Goal: Information Seeking & Learning: Learn about a topic

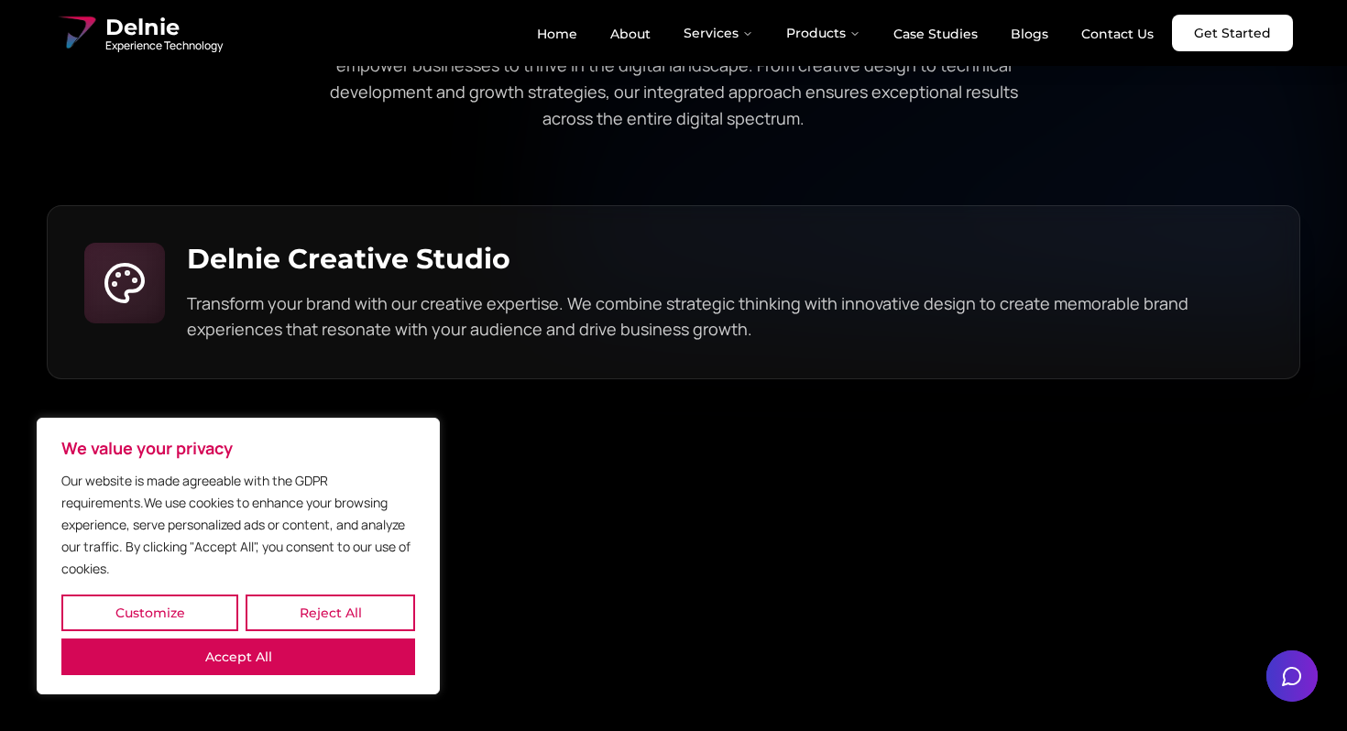
scroll to position [4861, 0]
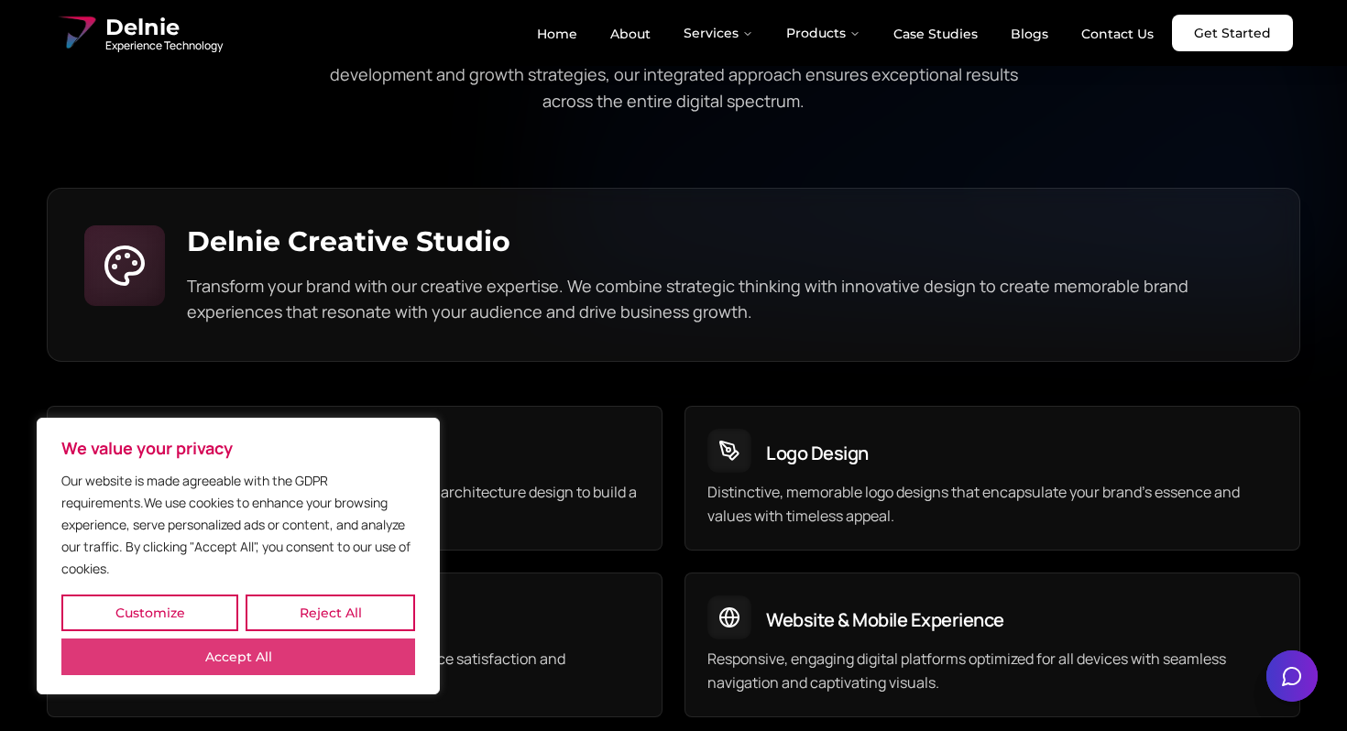
click at [339, 645] on button "Accept All" at bounding box center [238, 657] width 354 height 37
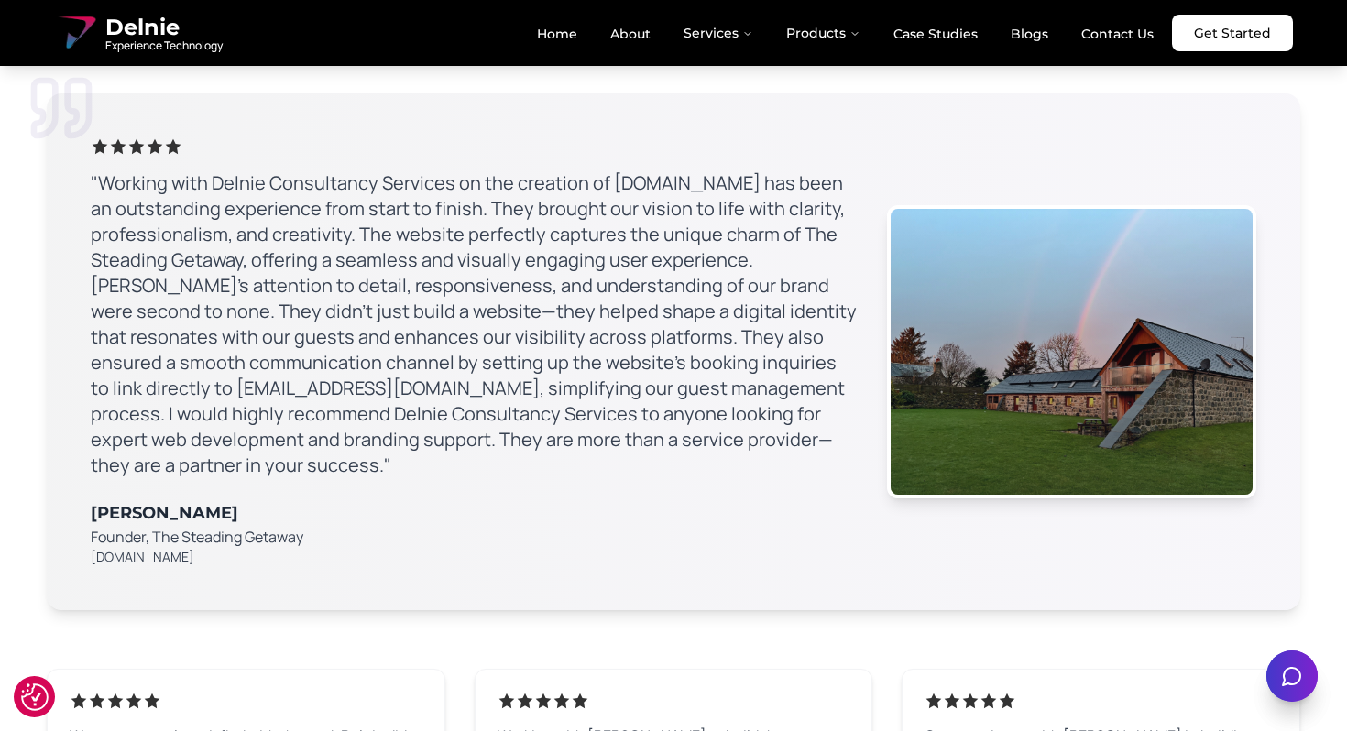
scroll to position [10534, 0]
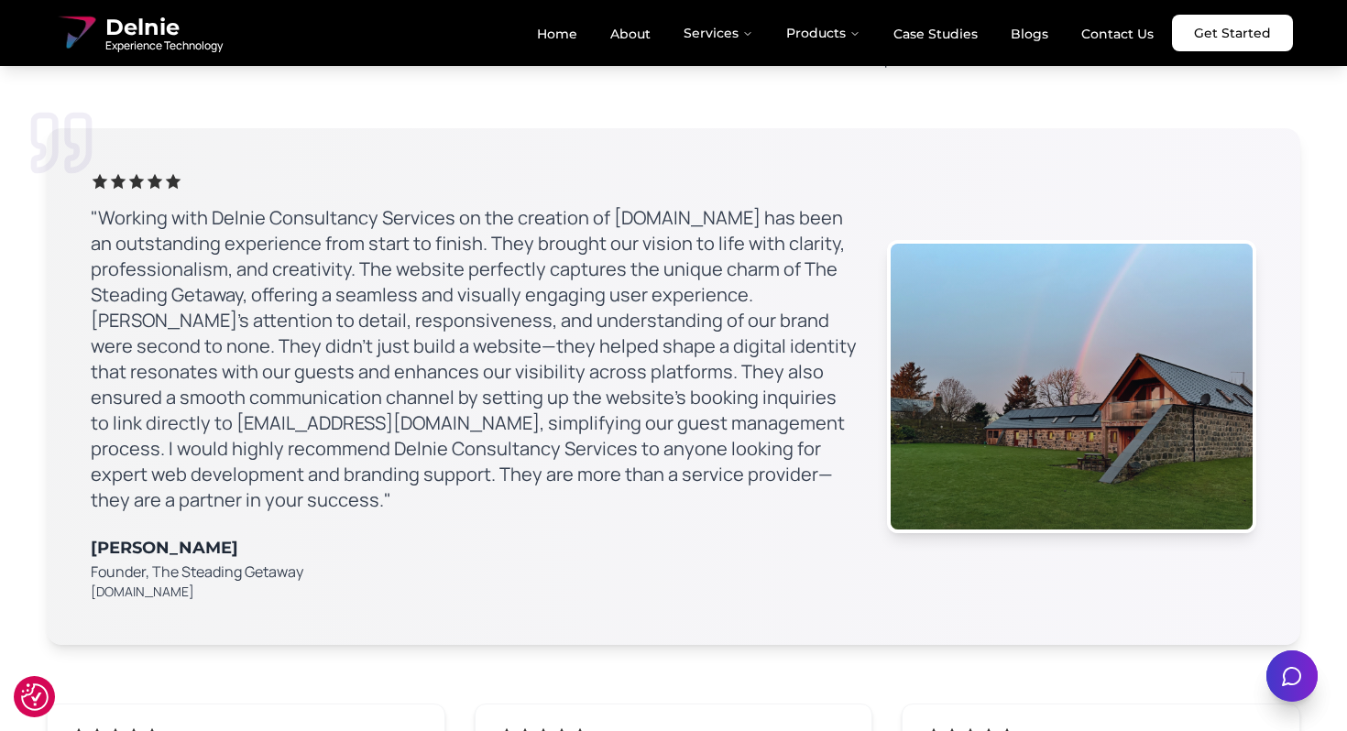
click at [672, 205] on p ""Working with Delnie Consultancy Services on the creation of [DOMAIN_NAME] has …" at bounding box center [474, 359] width 767 height 308
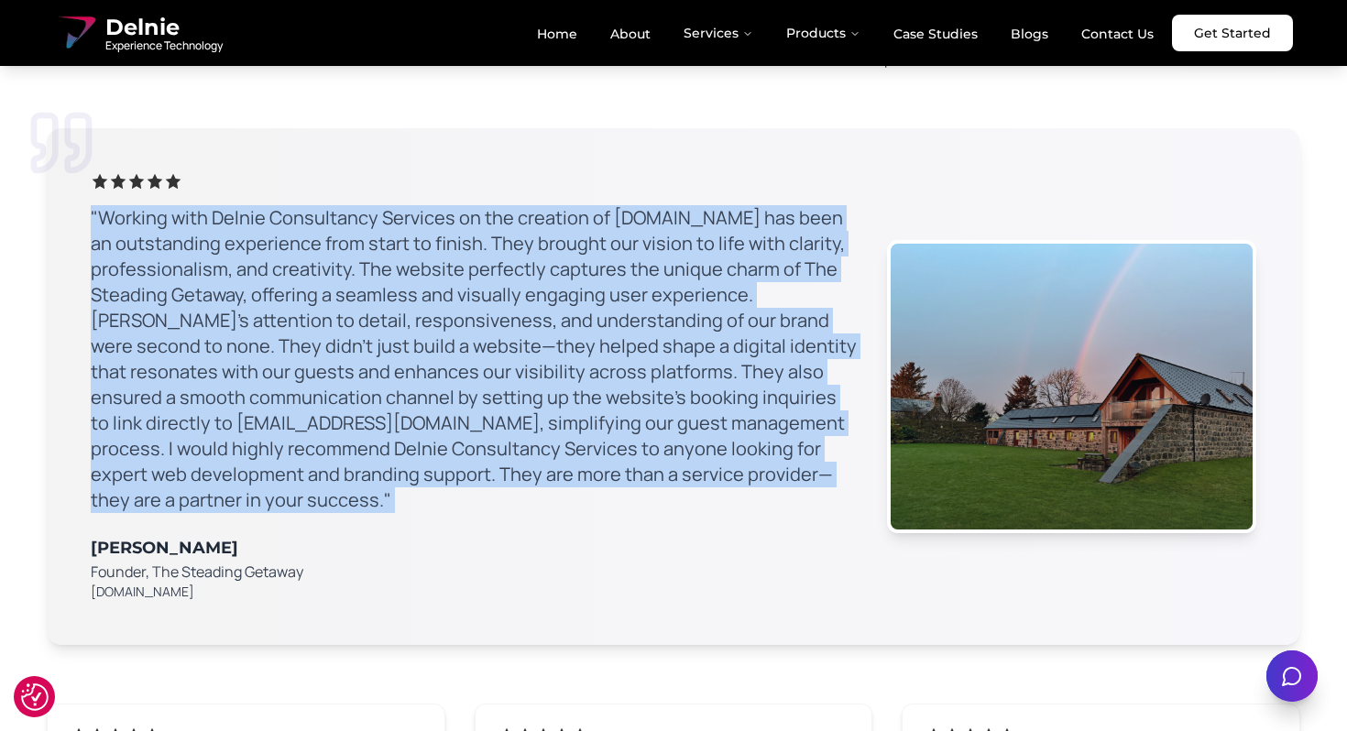
click at [672, 205] on p ""Working with Delnie Consultancy Services on the creation of [DOMAIN_NAME] has …" at bounding box center [474, 359] width 767 height 308
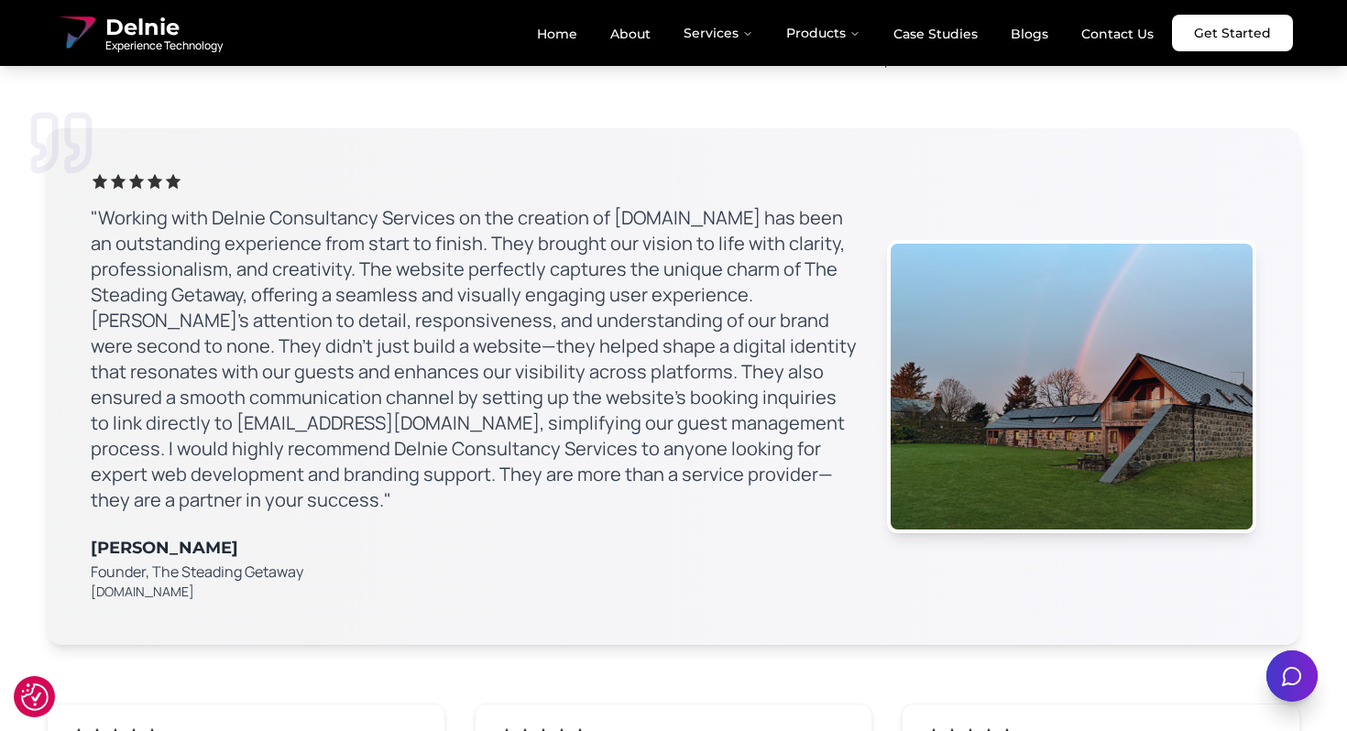
click at [750, 205] on p ""Working with Delnie Consultancy Services on the creation of [DOMAIN_NAME] has …" at bounding box center [474, 359] width 767 height 308
drag, startPoint x: 824, startPoint y: 168, endPoint x: 604, endPoint y: 161, distance: 220.1
click at [604, 205] on p ""Working with Delnie Consultancy Services on the creation of [DOMAIN_NAME] has …" at bounding box center [474, 359] width 767 height 308
click at [612, 205] on p ""Working with Delnie Consultancy Services on the creation of [DOMAIN_NAME] has …" at bounding box center [474, 359] width 767 height 308
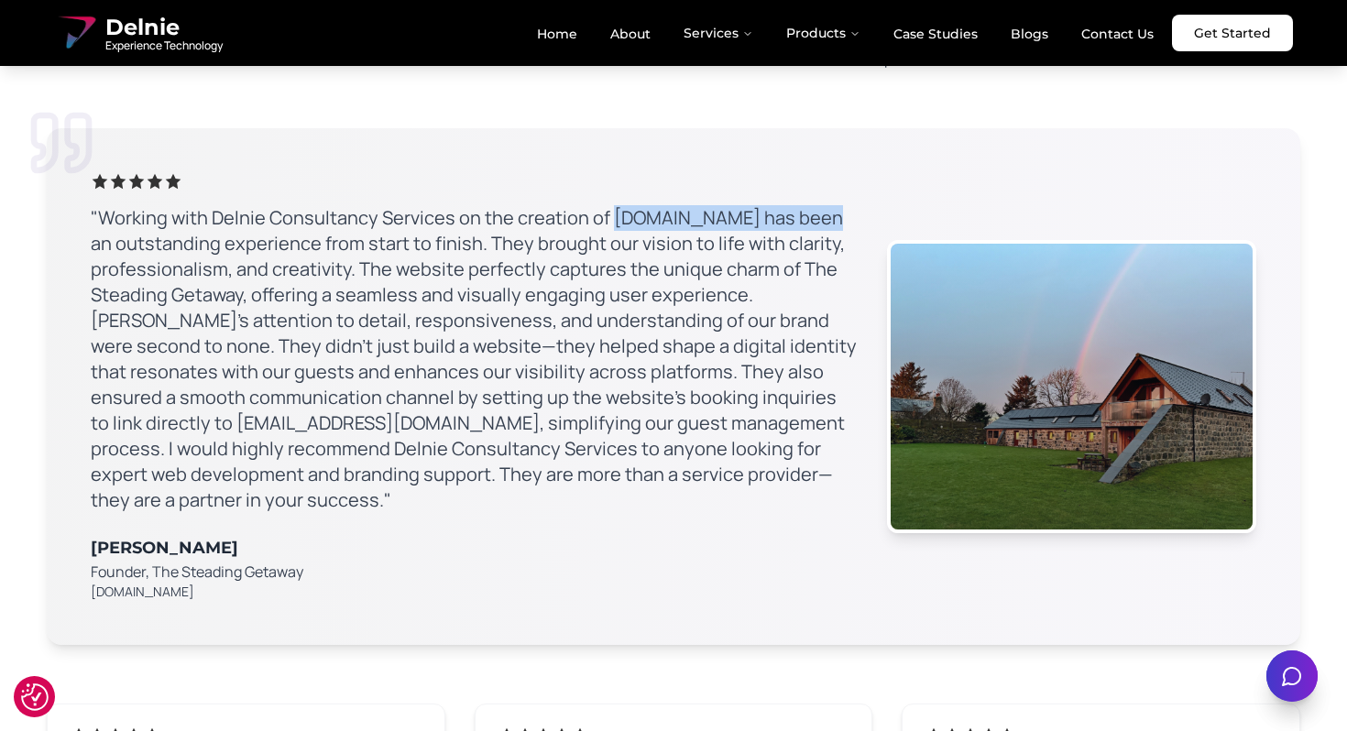
drag, startPoint x: 609, startPoint y: 163, endPoint x: 821, endPoint y: 164, distance: 211.7
click at [821, 205] on p ""Working with Delnie Consultancy Services on the creation of [DOMAIN_NAME] has …" at bounding box center [474, 359] width 767 height 308
copy p "[DOMAIN_NAME]"
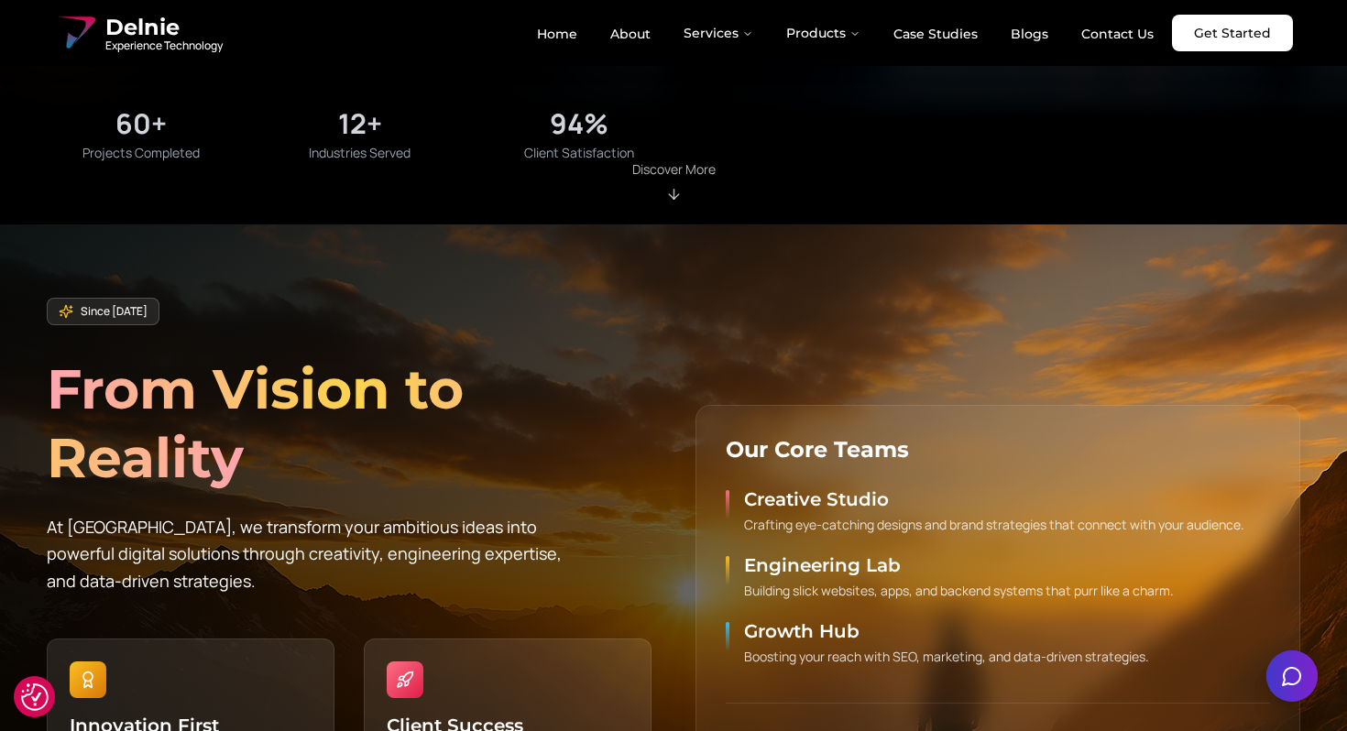
scroll to position [753, 0]
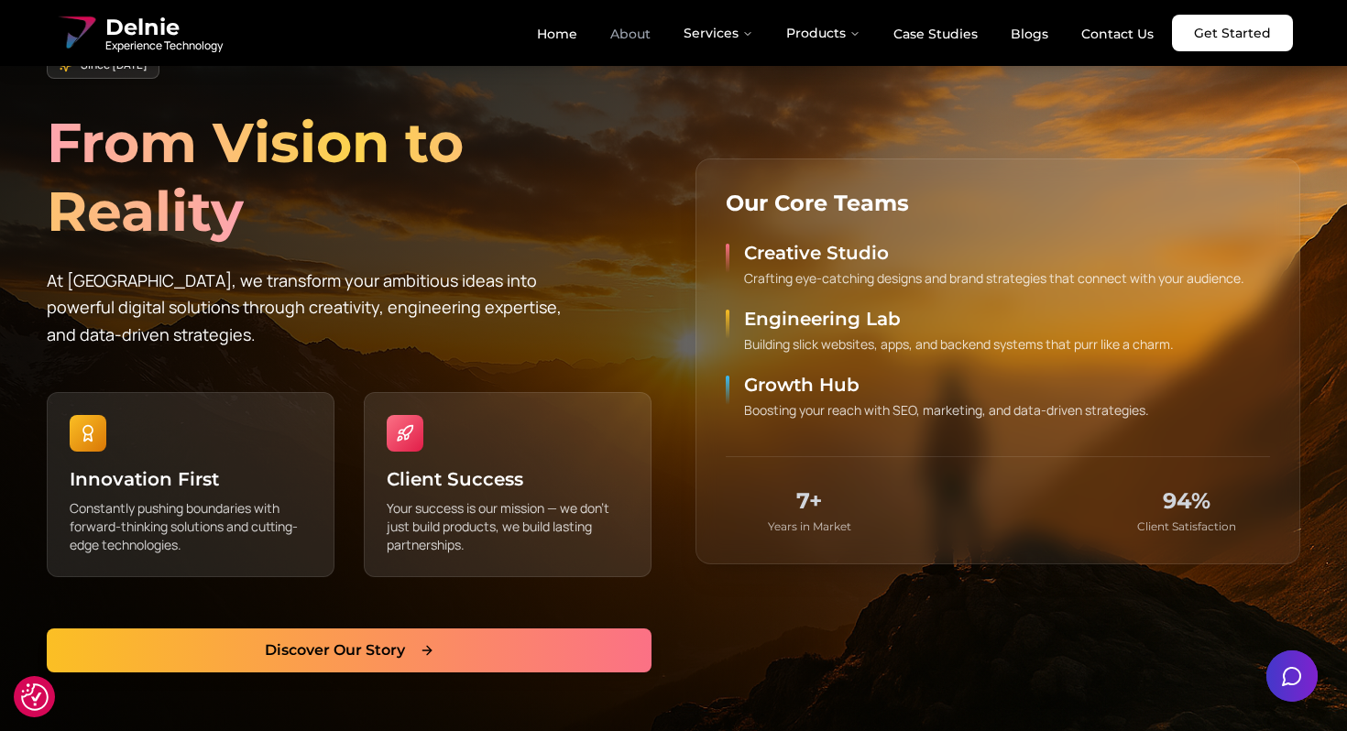
click at [638, 29] on link "About" at bounding box center [631, 33] width 70 height 31
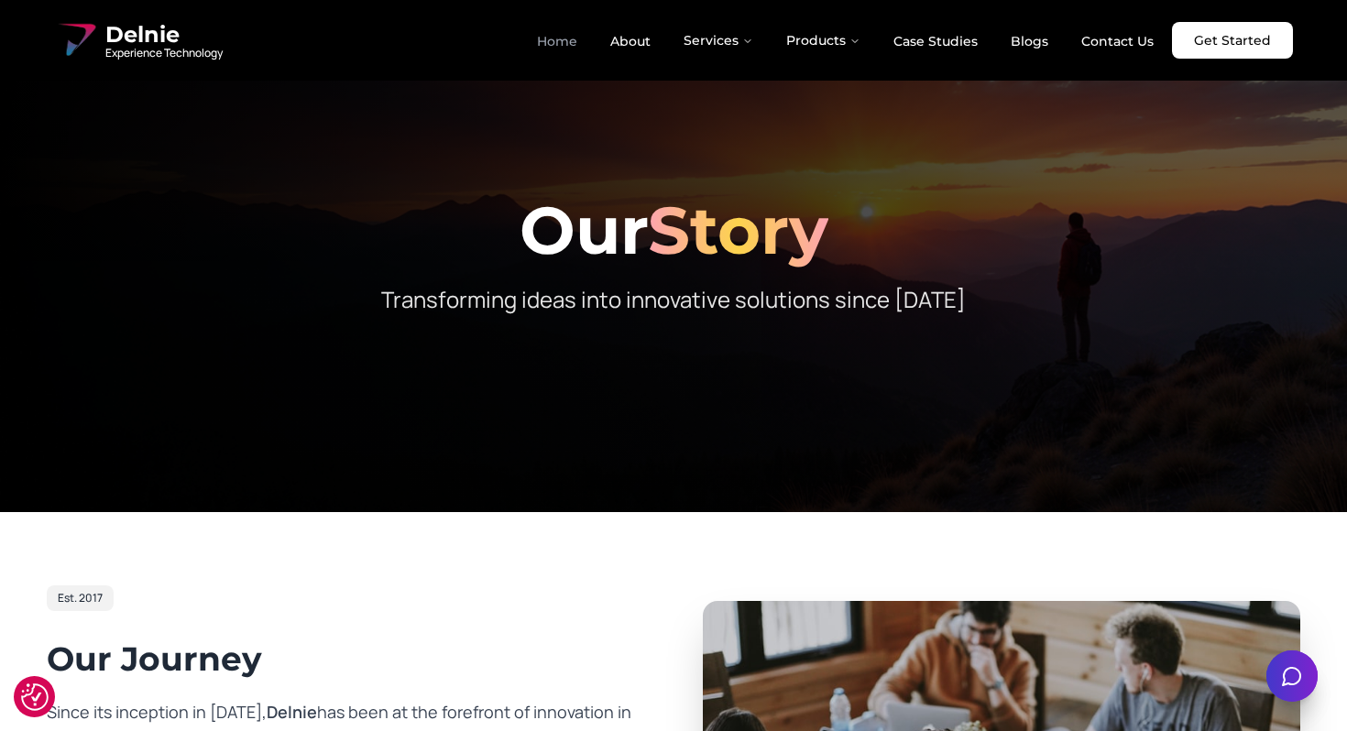
click at [566, 48] on link "Home" at bounding box center [557, 41] width 70 height 31
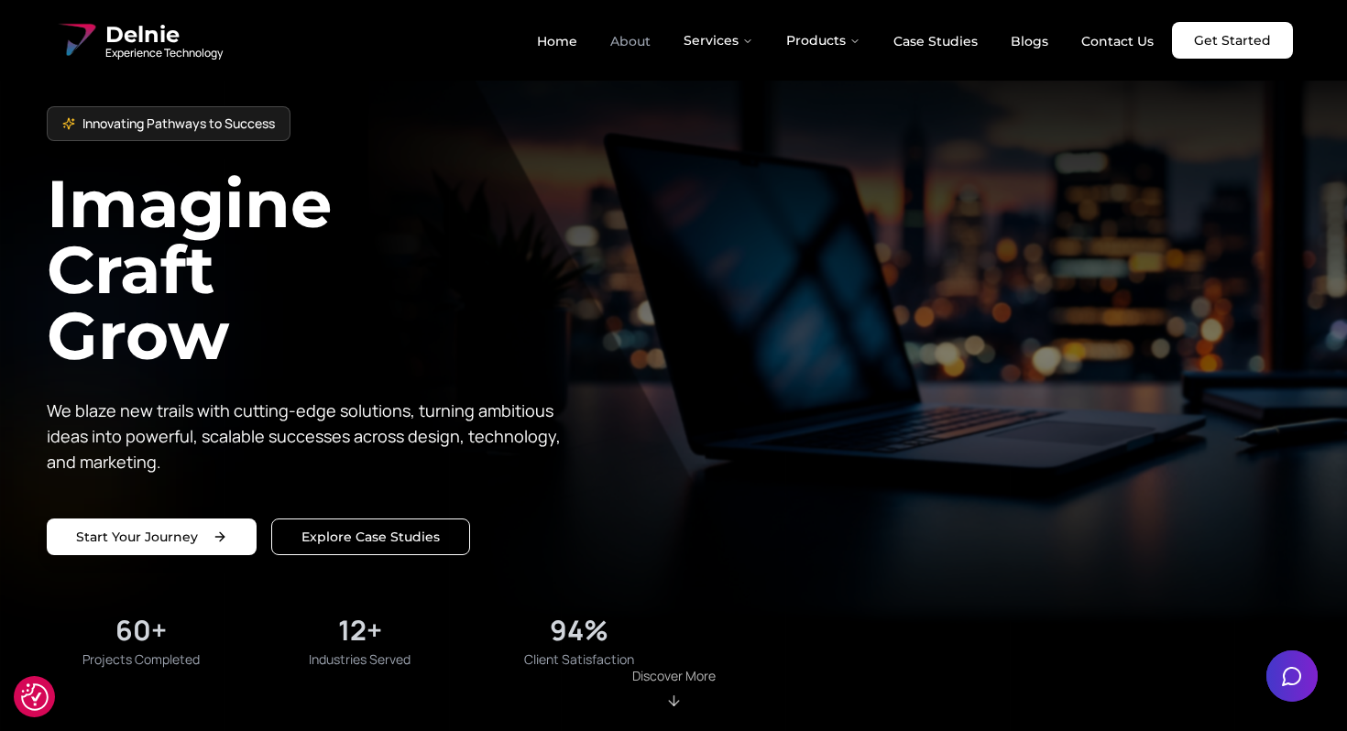
click at [634, 38] on link "About" at bounding box center [631, 41] width 70 height 31
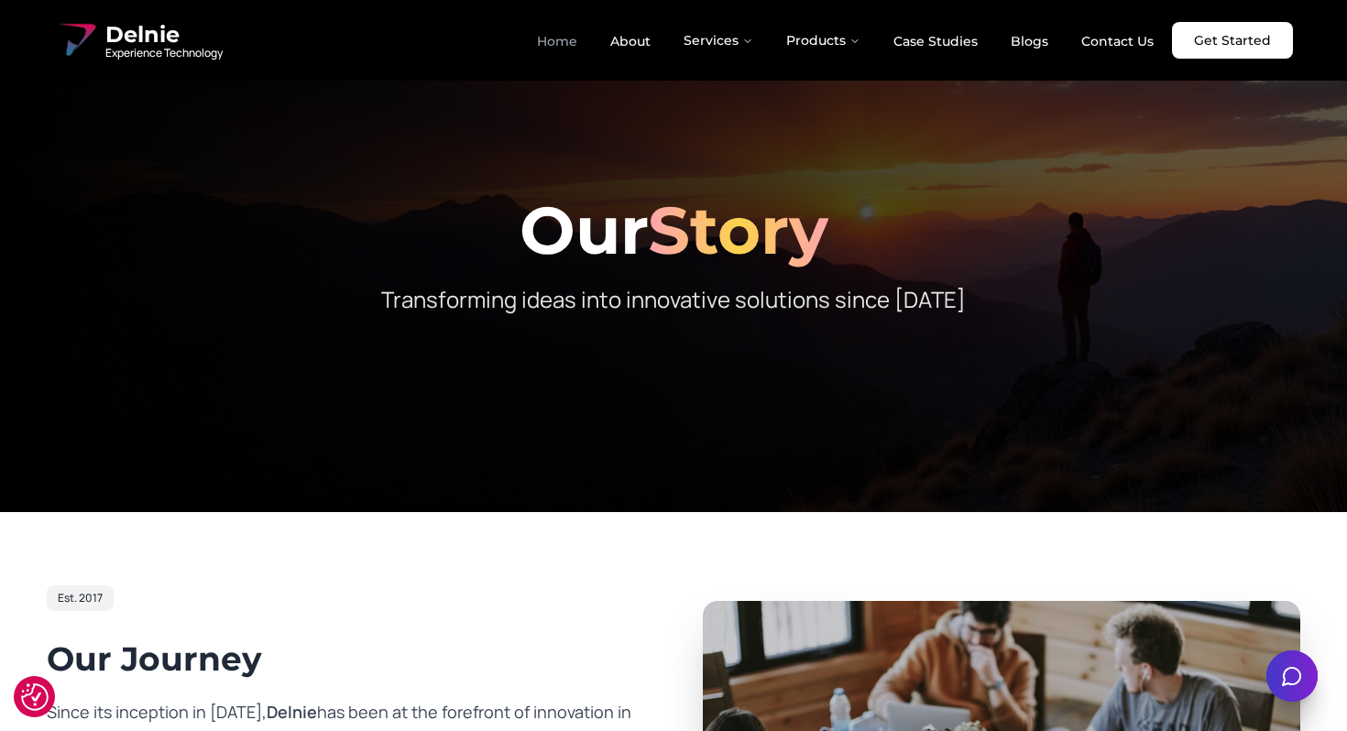
click at [585, 31] on link "Home" at bounding box center [557, 41] width 70 height 31
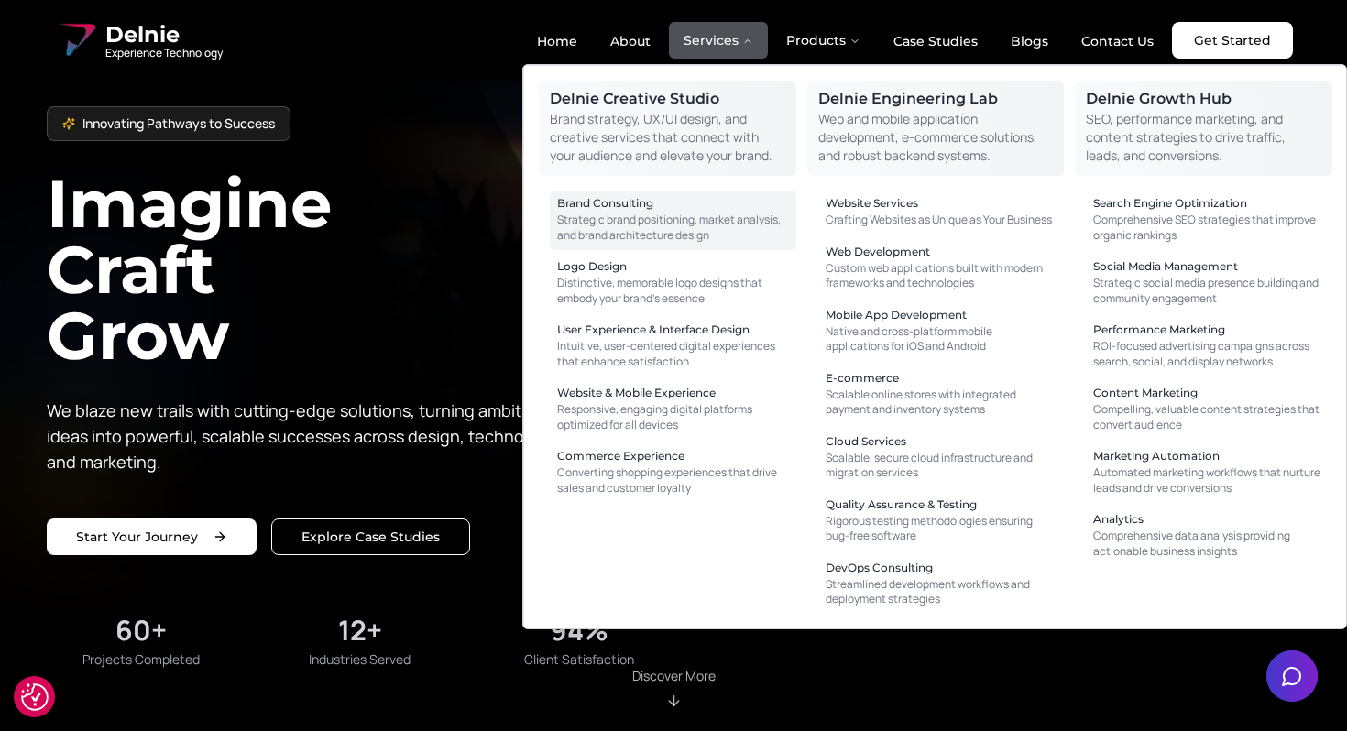
click at [676, 217] on p "Strategic brand positioning, market analysis, and brand architecture design" at bounding box center [673, 228] width 232 height 30
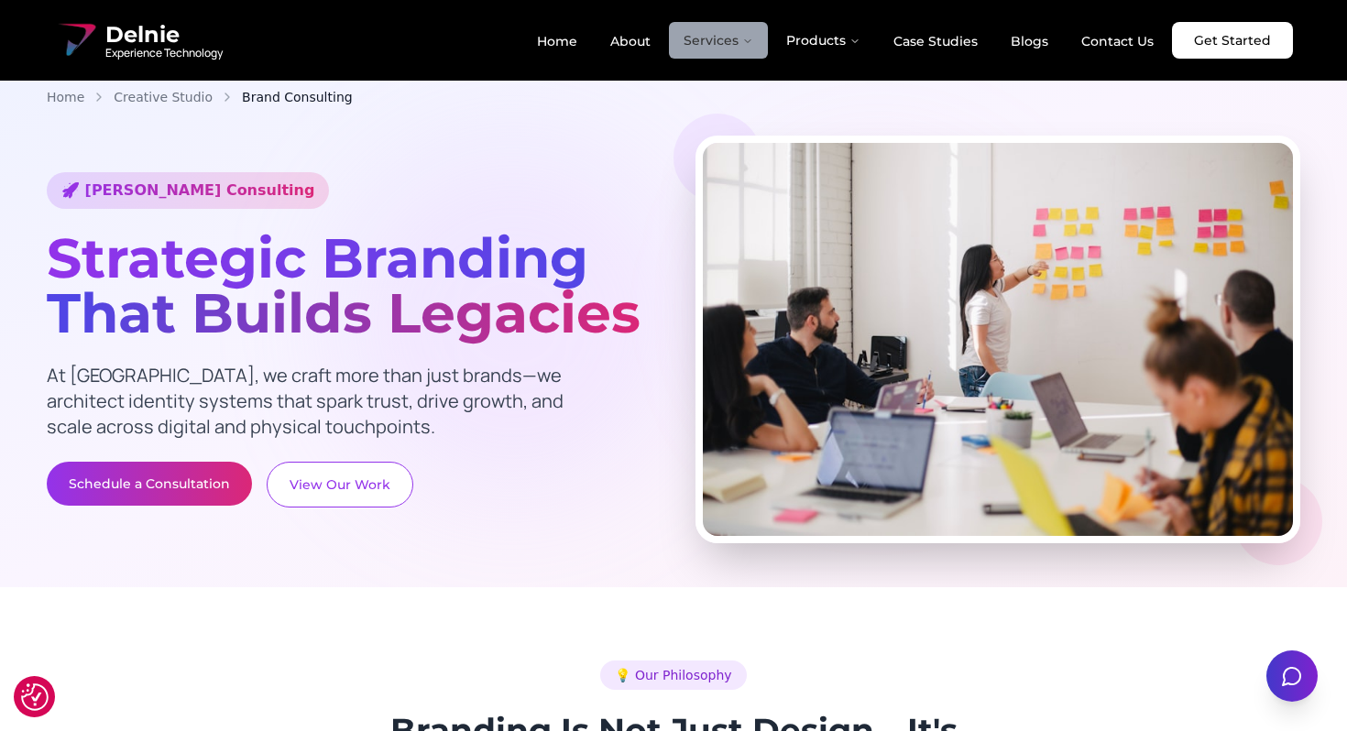
click at [730, 36] on button "Services" at bounding box center [718, 40] width 99 height 37
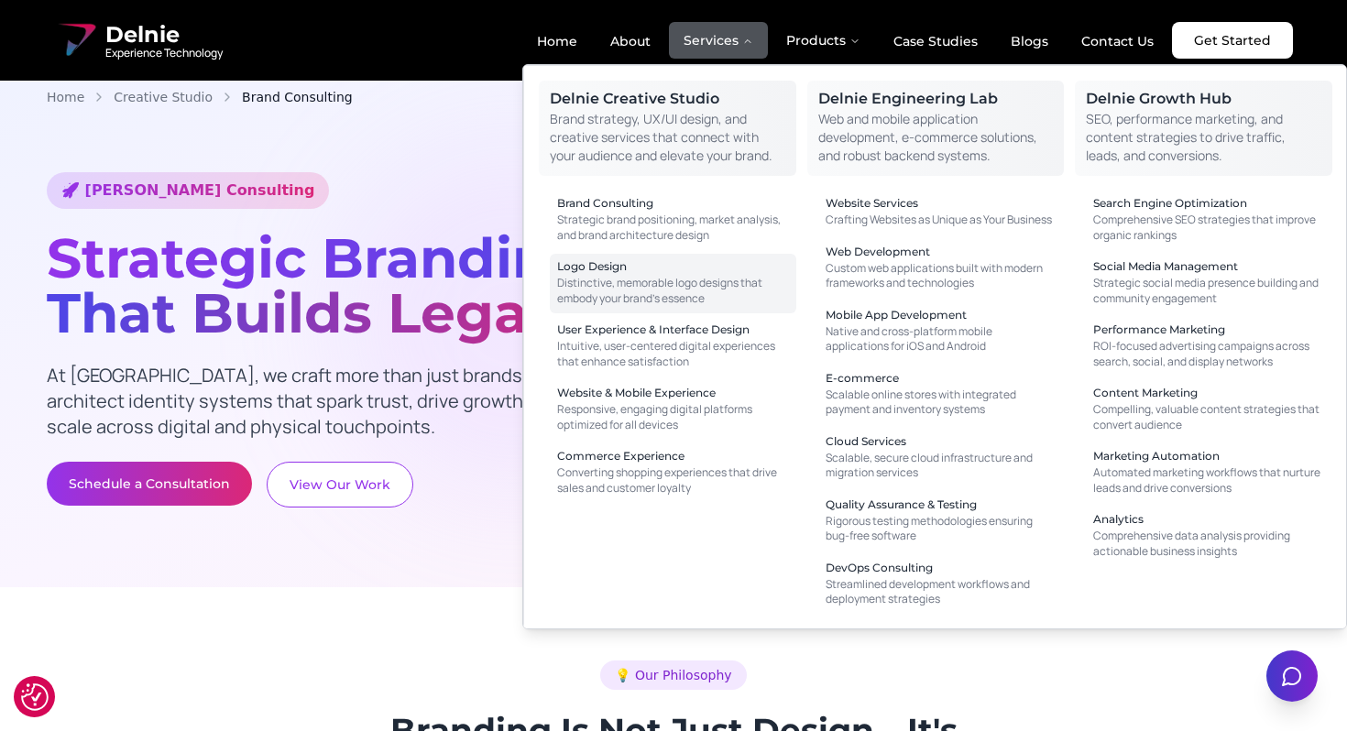
click at [653, 304] on p "Distinctive, memorable logo designs that embody your brand's essence" at bounding box center [673, 291] width 232 height 30
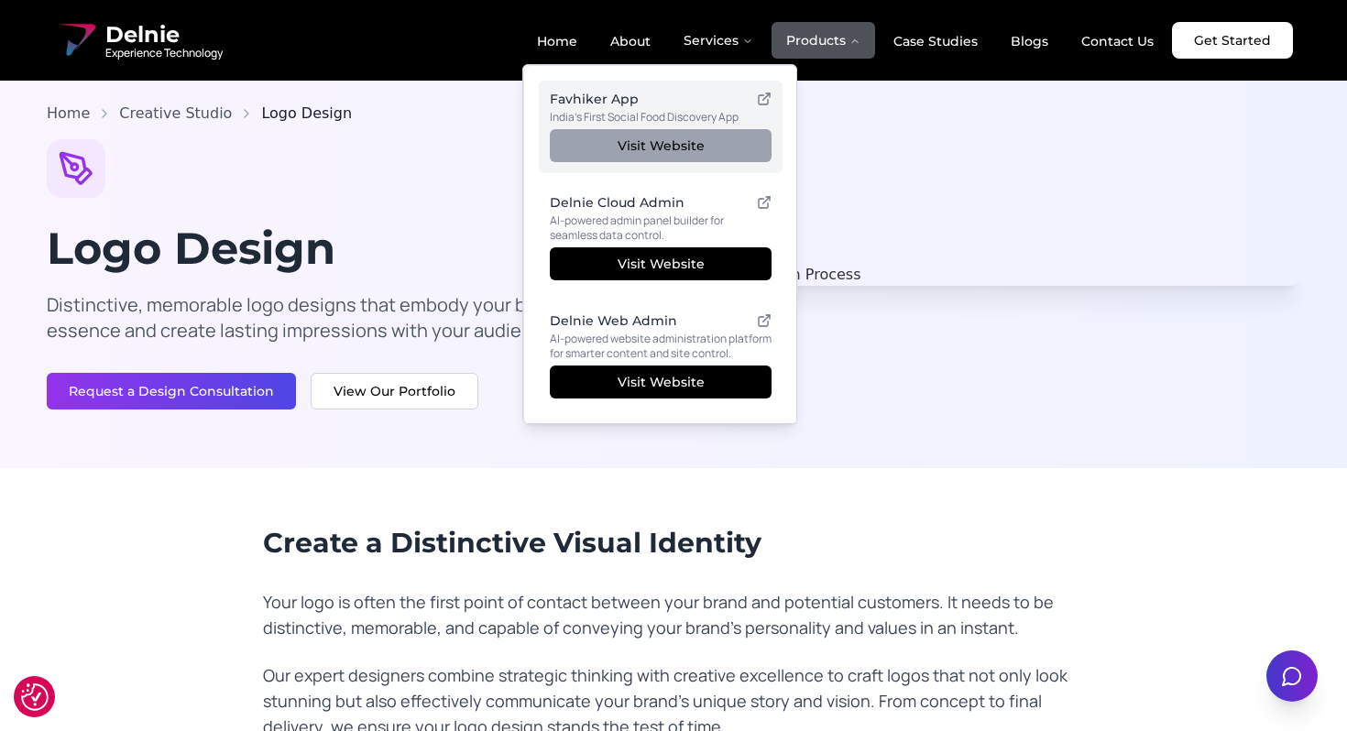
click at [719, 132] on link "Visit Website" at bounding box center [661, 145] width 222 height 33
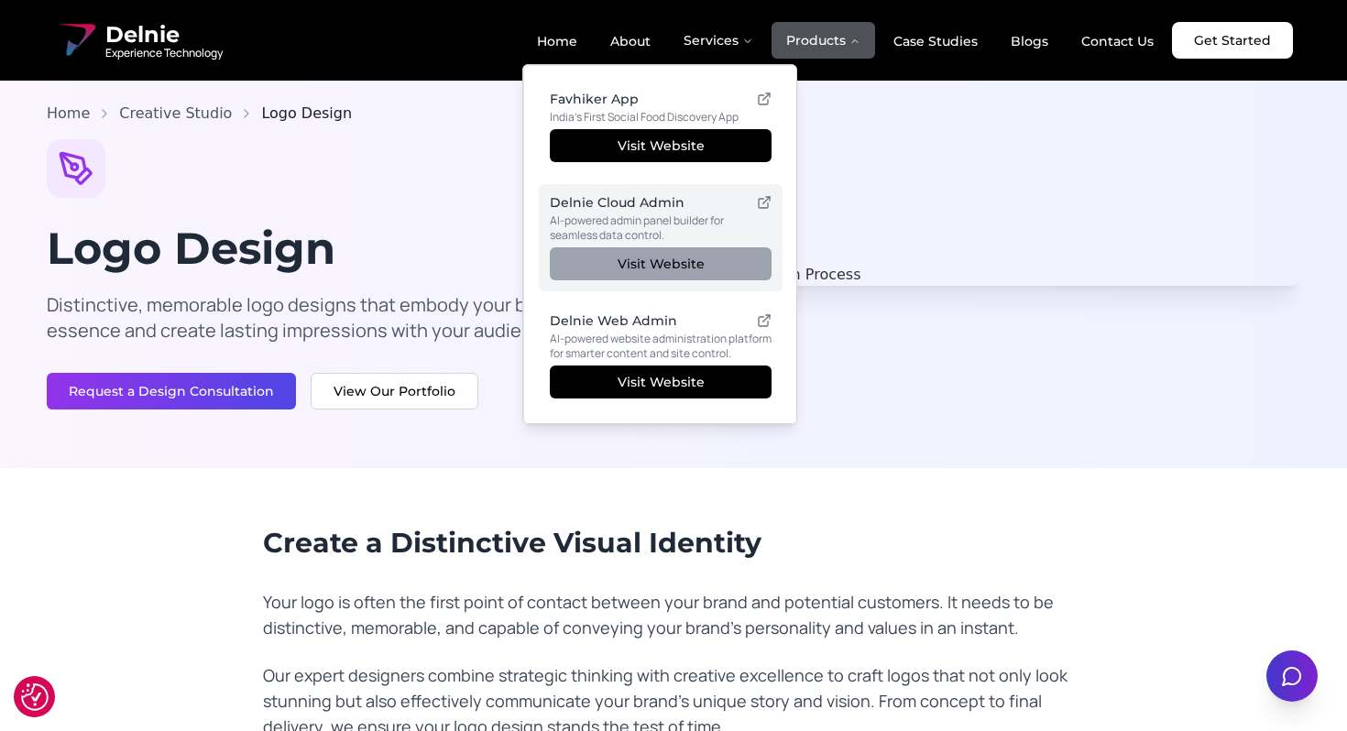
click at [668, 258] on link "Visit Website" at bounding box center [661, 263] width 222 height 33
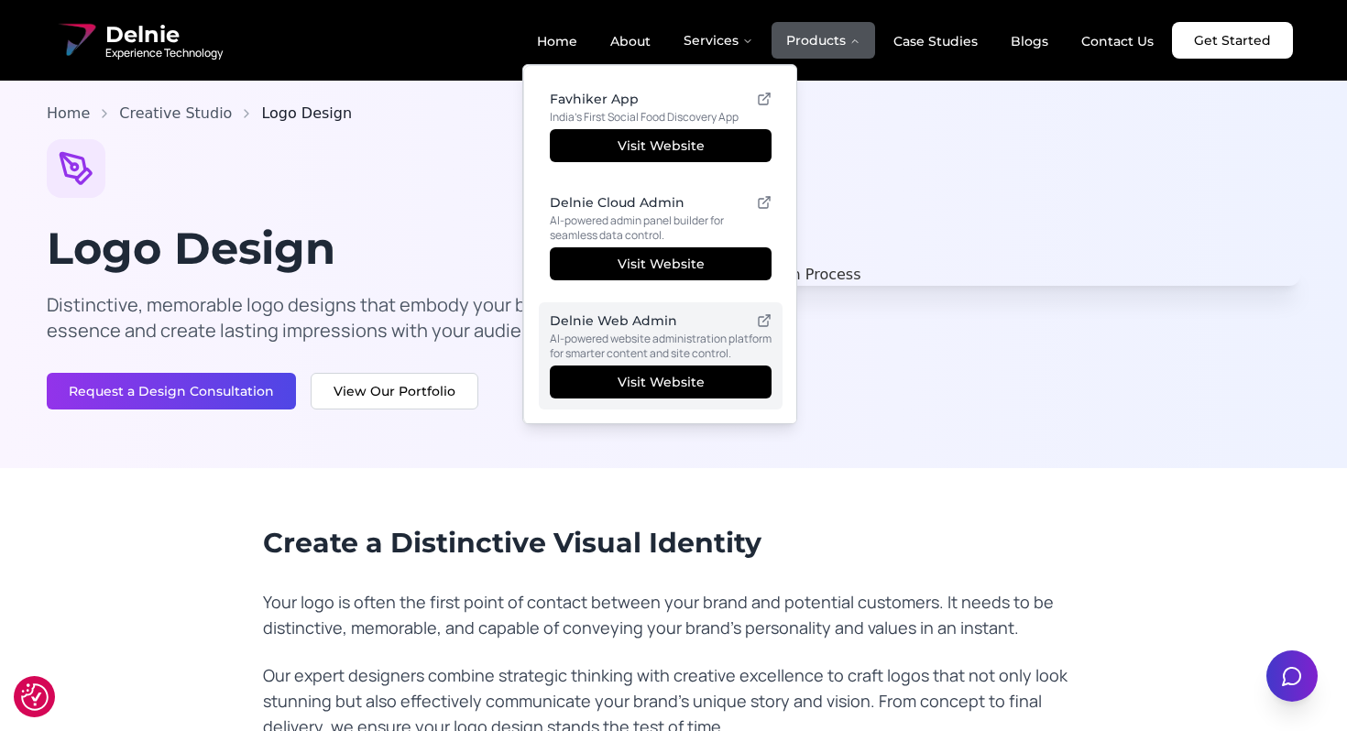
click at [704, 355] on p "AI-powered website administration platform for smarter content and site control." at bounding box center [661, 347] width 222 height 30
